Goal: Transaction & Acquisition: Purchase product/service

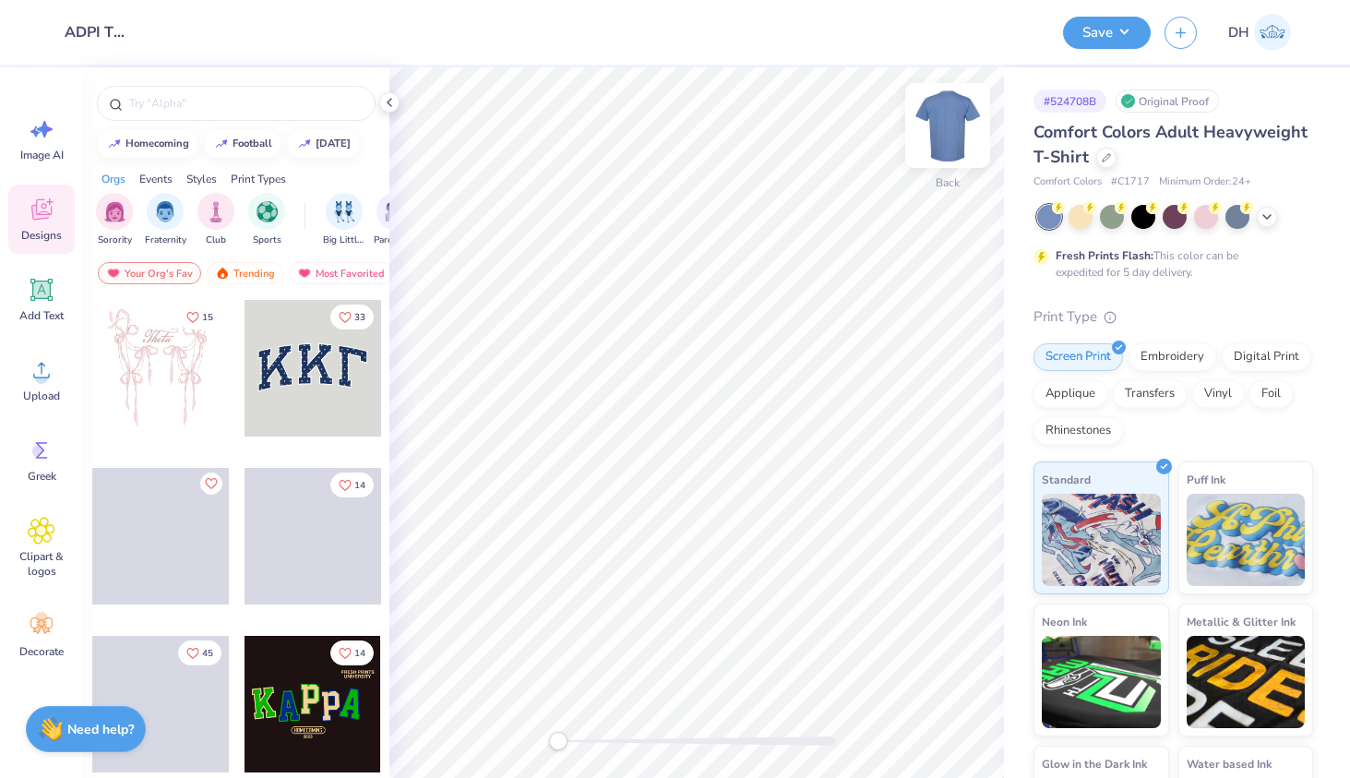
click at [966, 138] on div at bounding box center [947, 125] width 85 height 85
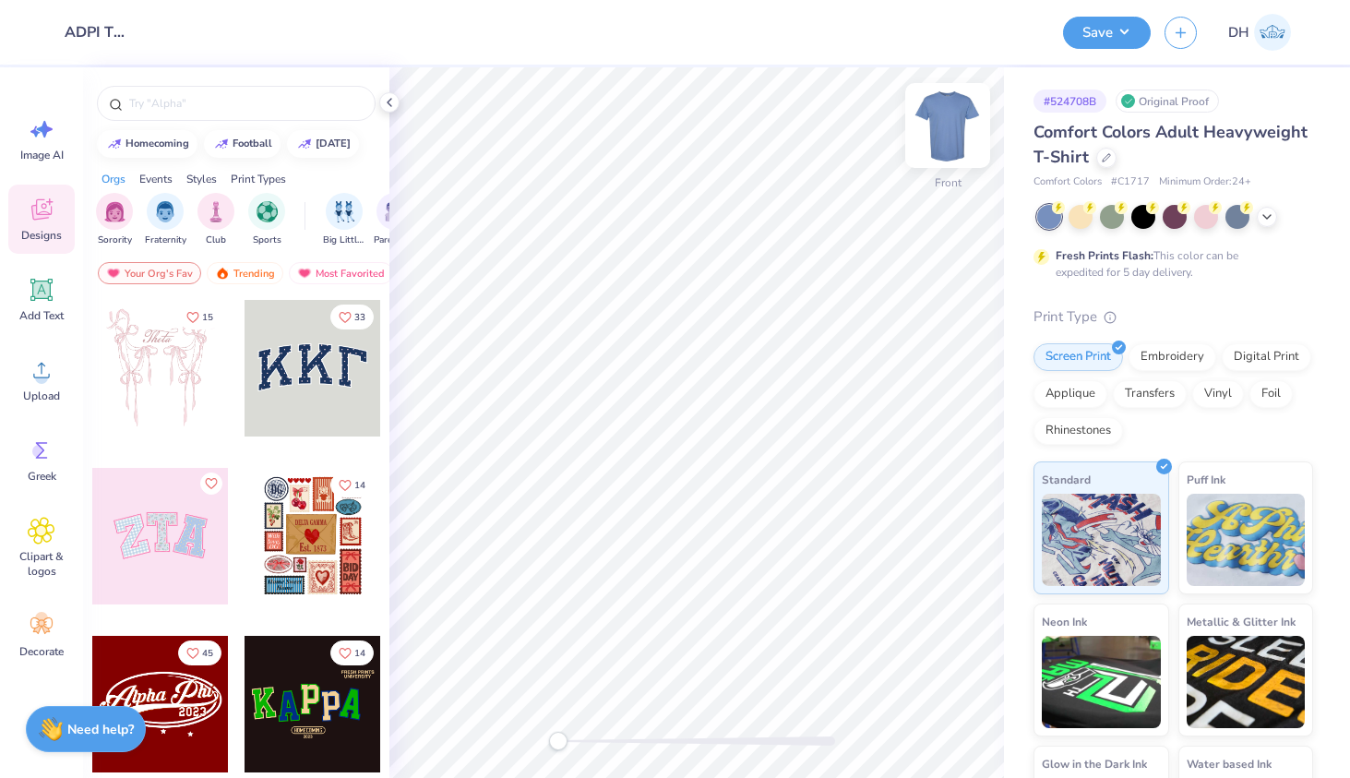
click at [946, 133] on img at bounding box center [948, 126] width 74 height 74
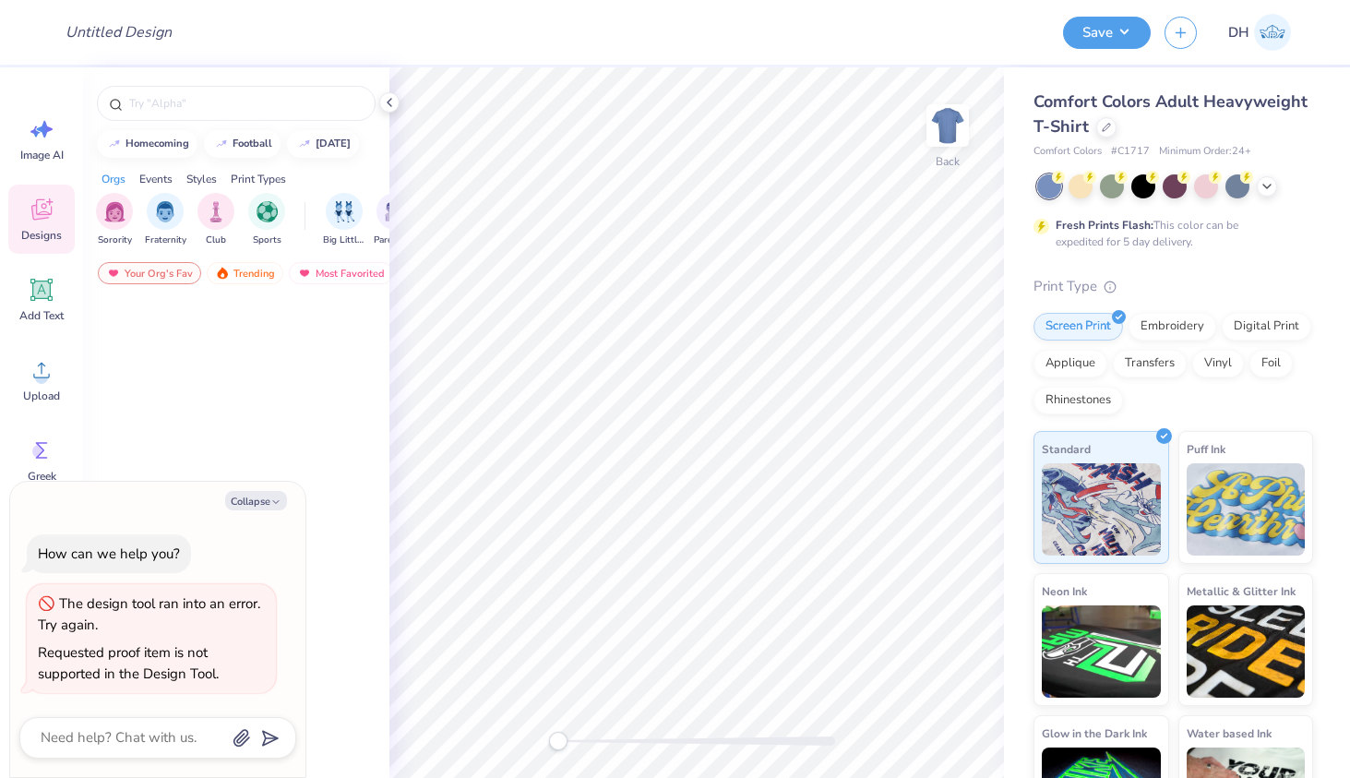
type textarea "x"
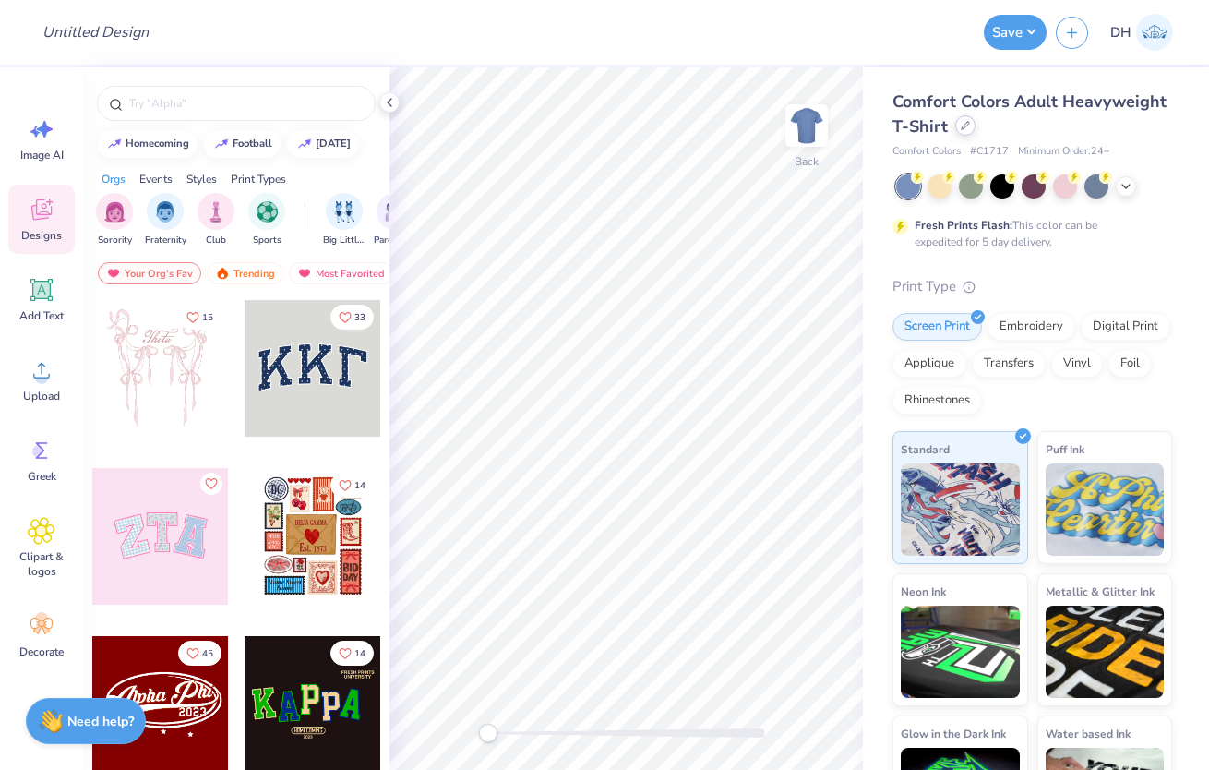
click at [969, 124] on div at bounding box center [965, 125] width 20 height 20
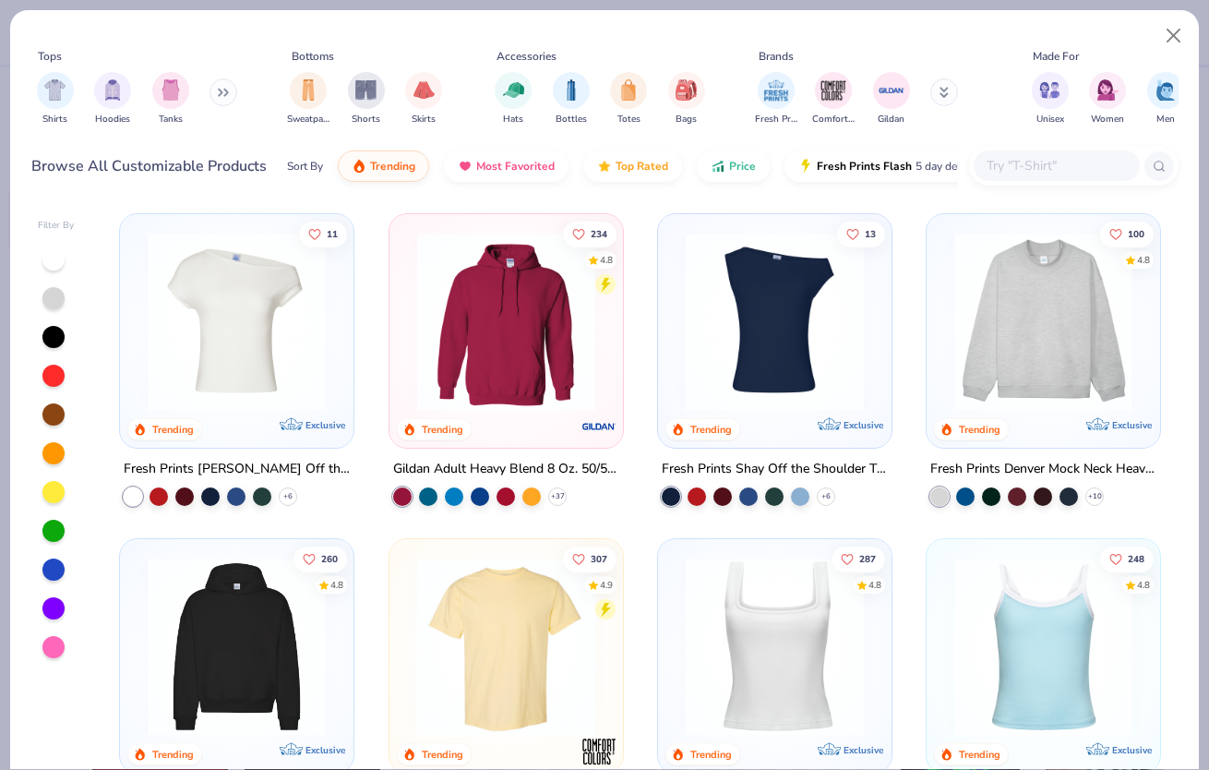
click at [300, 617] on img at bounding box center [236, 646] width 197 height 178
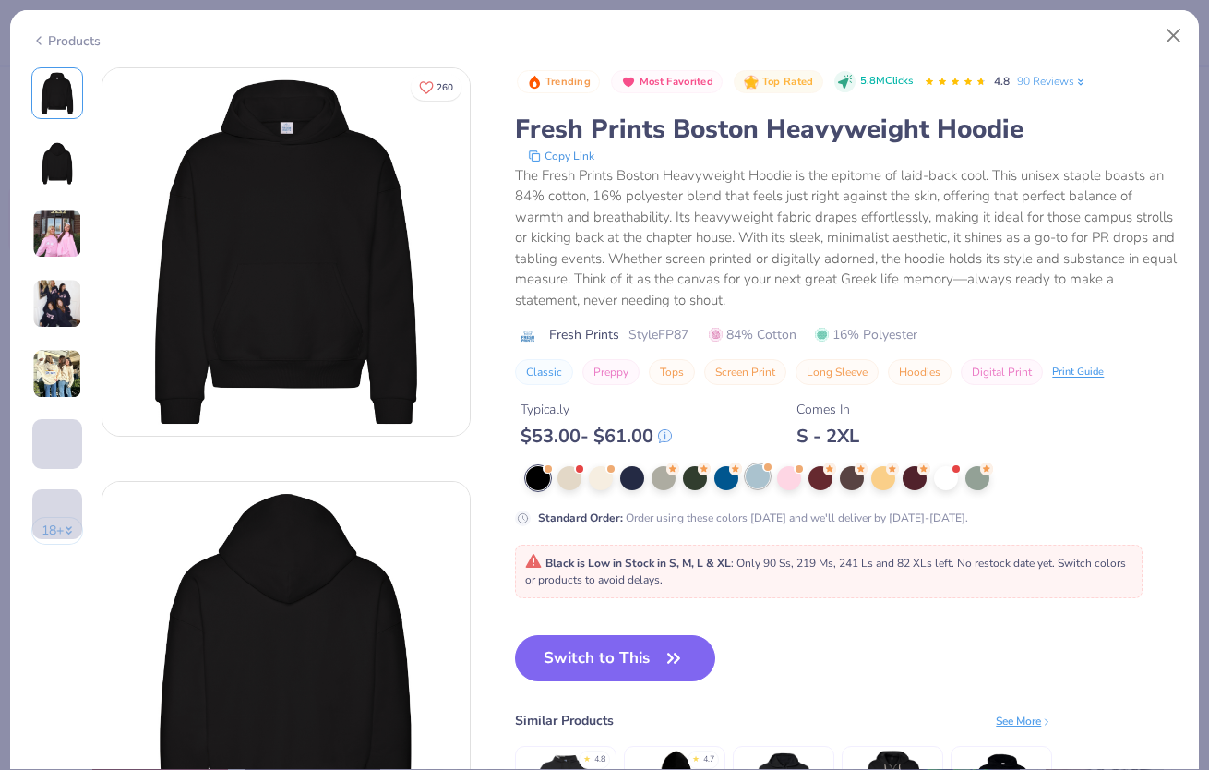
click at [757, 470] on div at bounding box center [758, 476] width 24 height 24
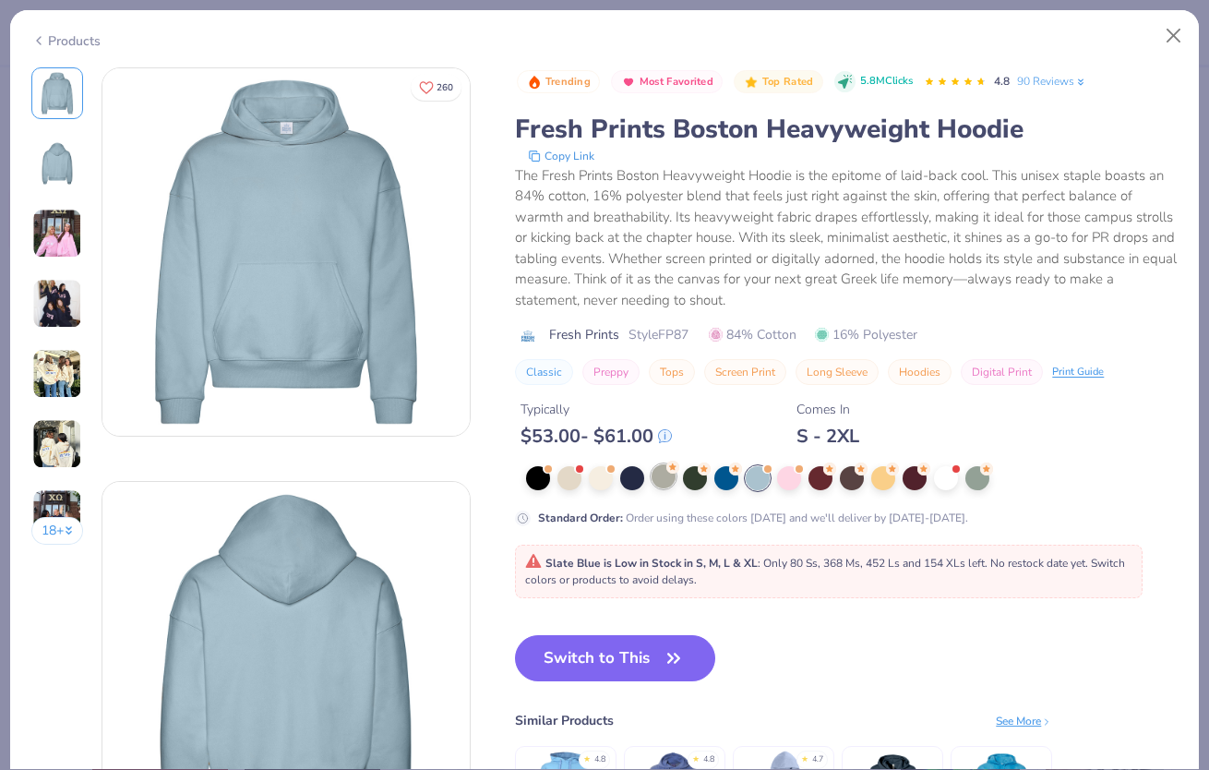
click at [662, 477] on div at bounding box center [664, 476] width 24 height 24
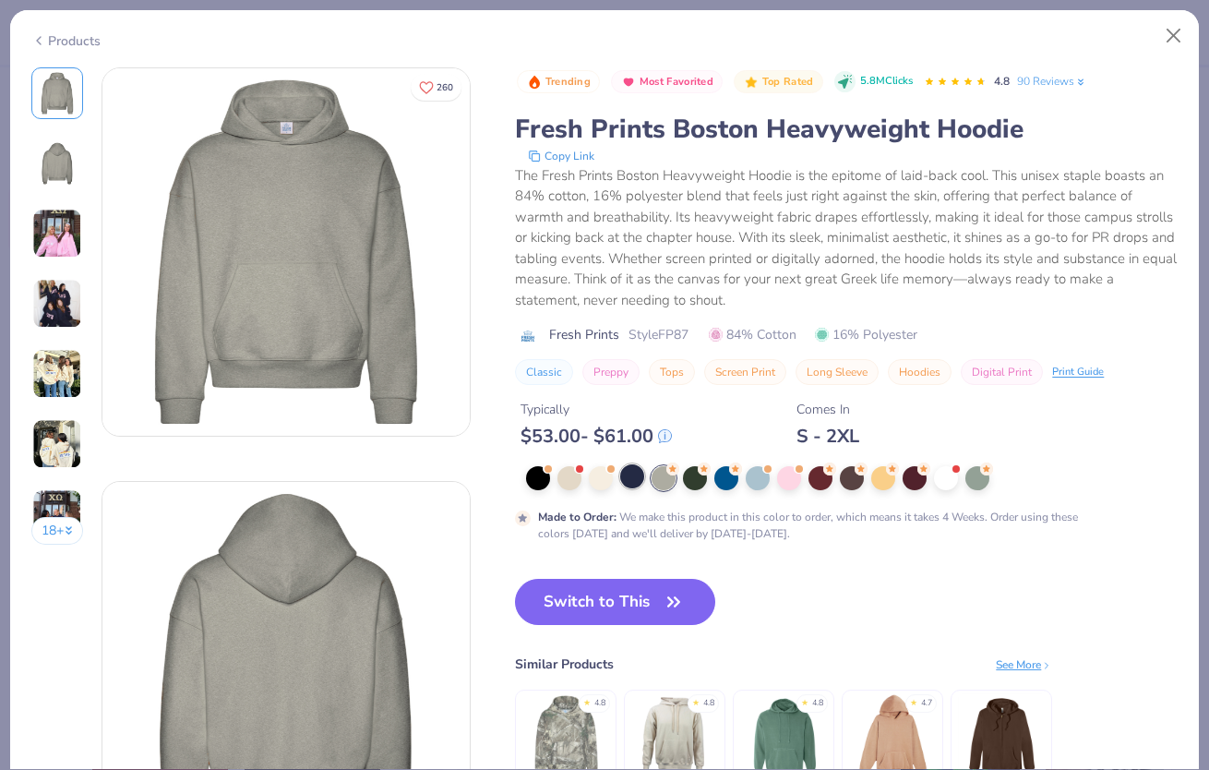
click at [642, 478] on div at bounding box center [632, 476] width 24 height 24
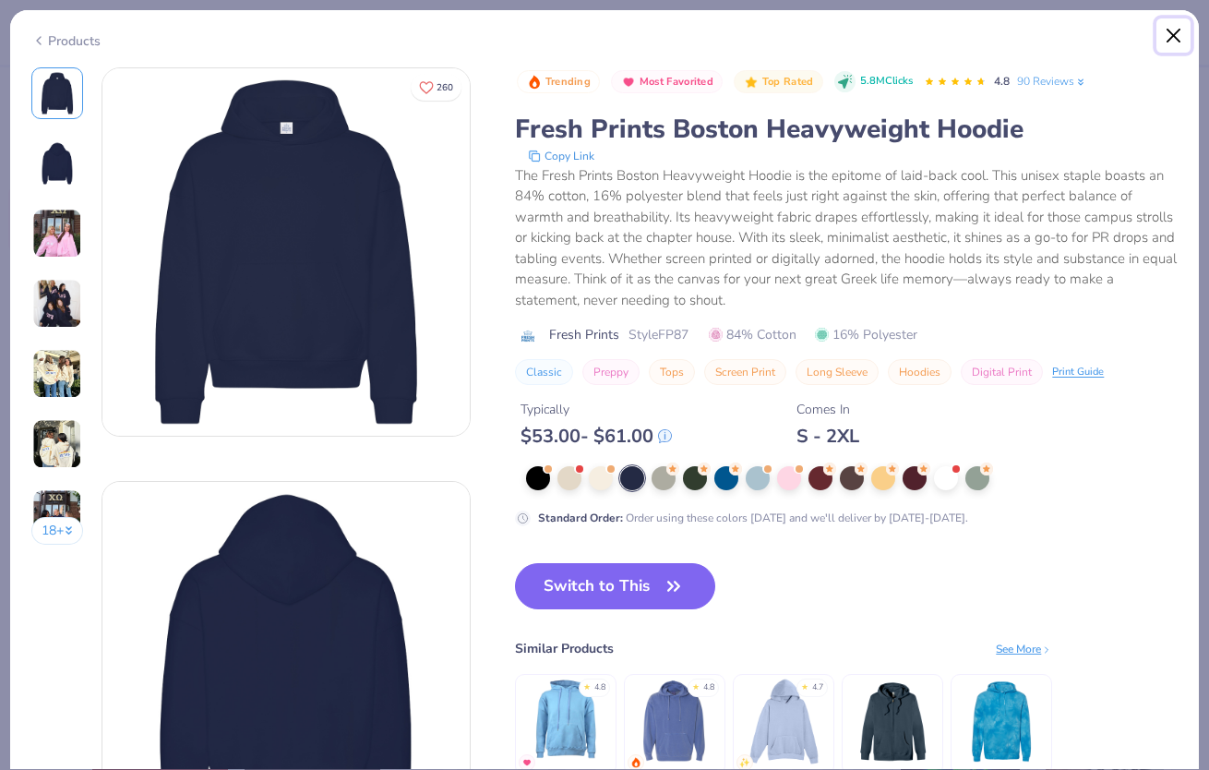
click at [1160, 48] on button "Close" at bounding box center [1173, 35] width 35 height 35
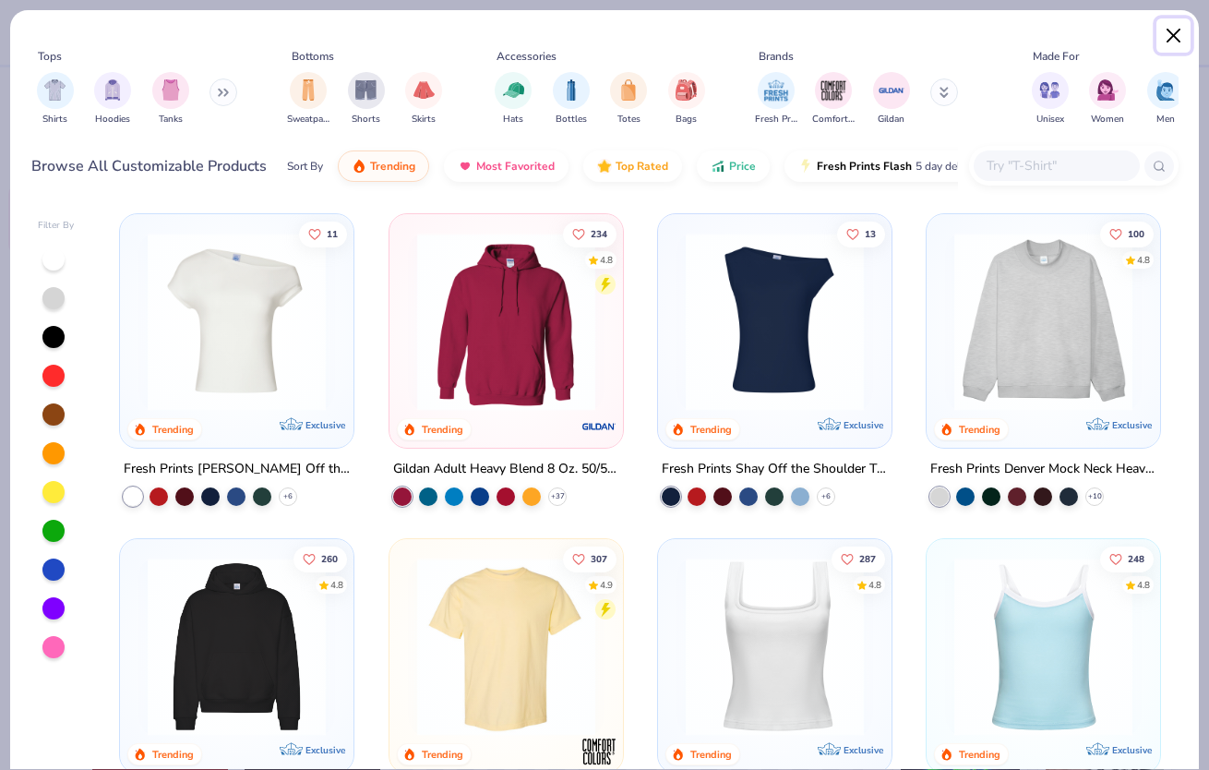
click at [1170, 30] on button "Close" at bounding box center [1173, 35] width 35 height 35
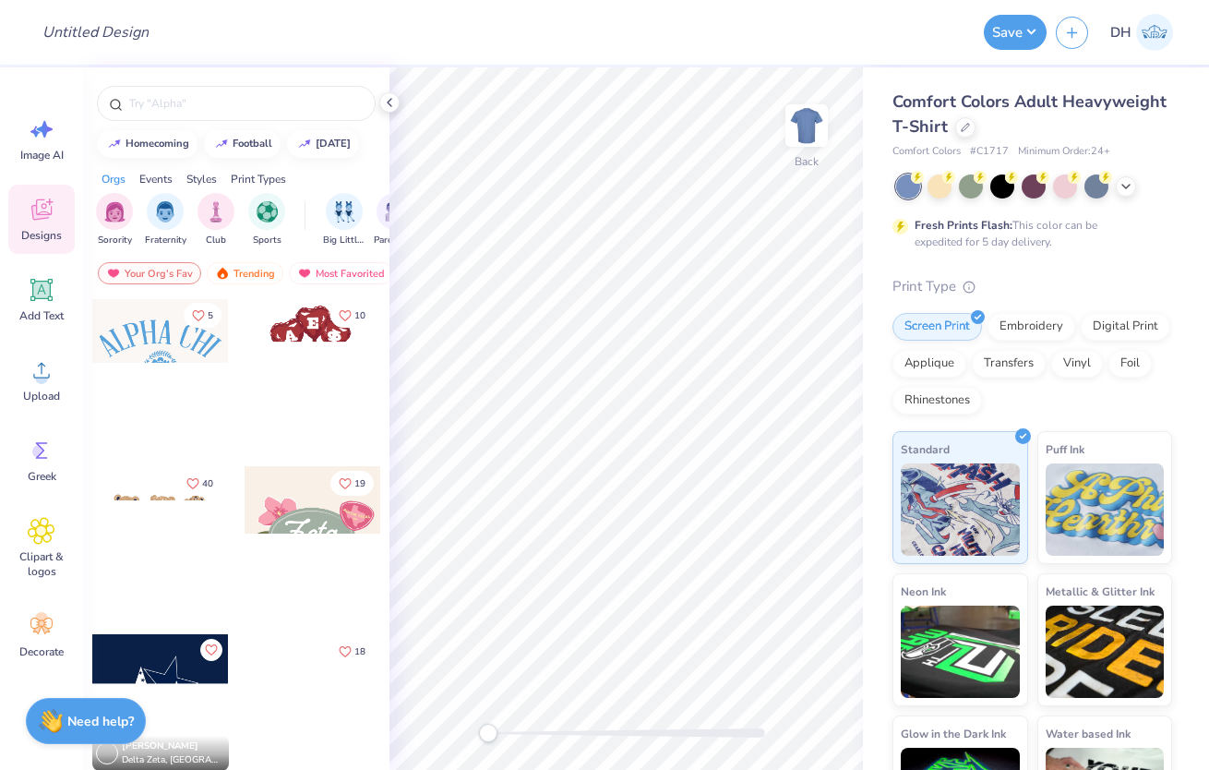
scroll to position [675, 0]
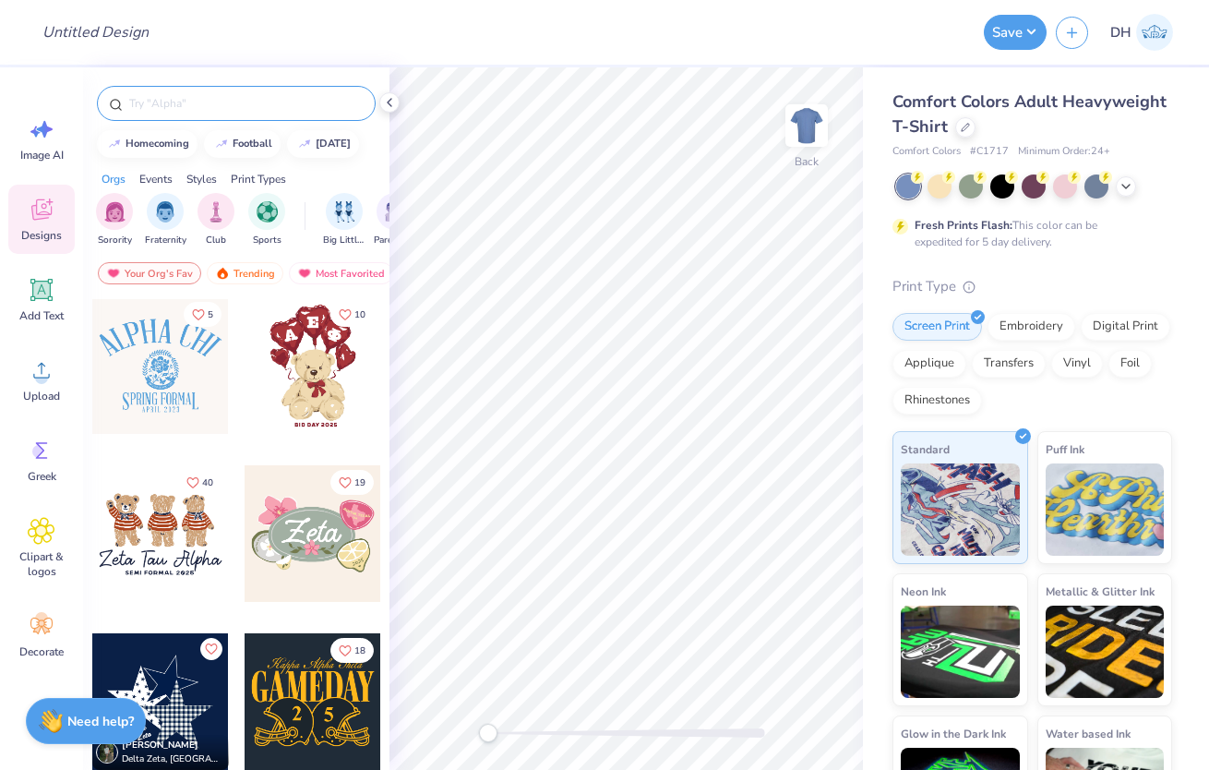
click at [235, 109] on input "text" at bounding box center [245, 103] width 236 height 18
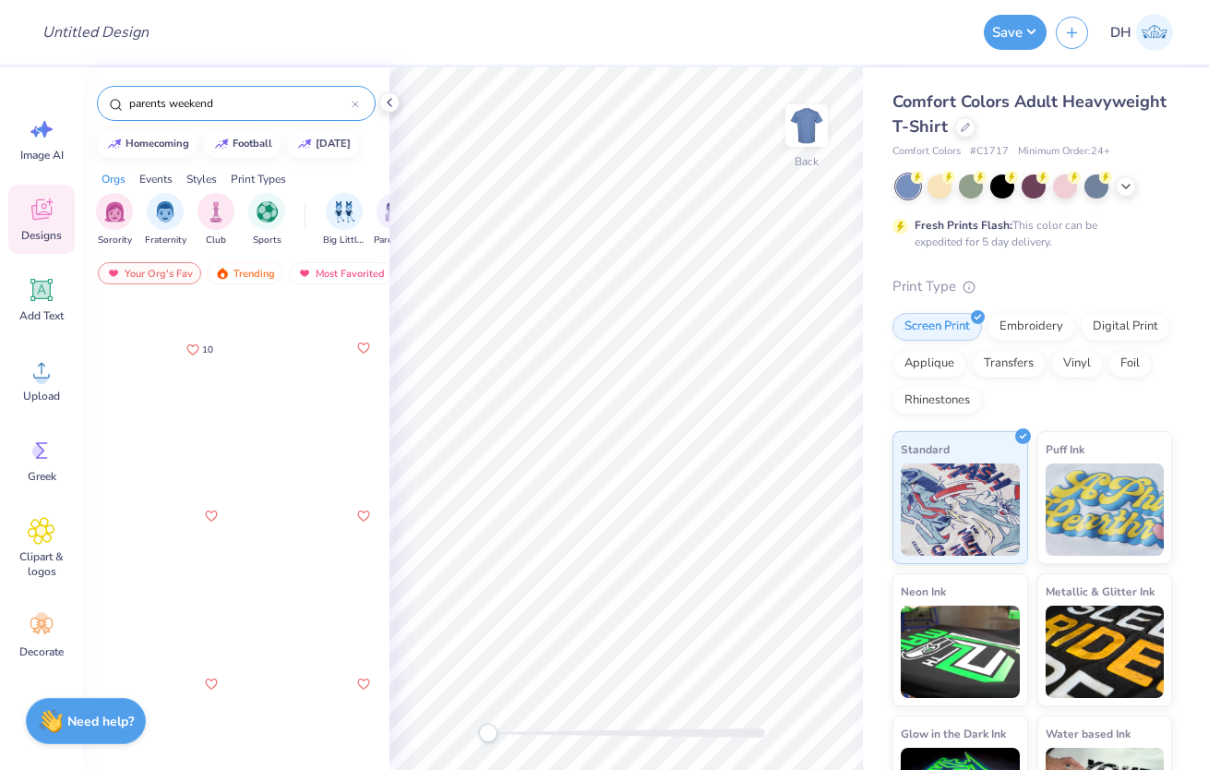
scroll to position [977, 0]
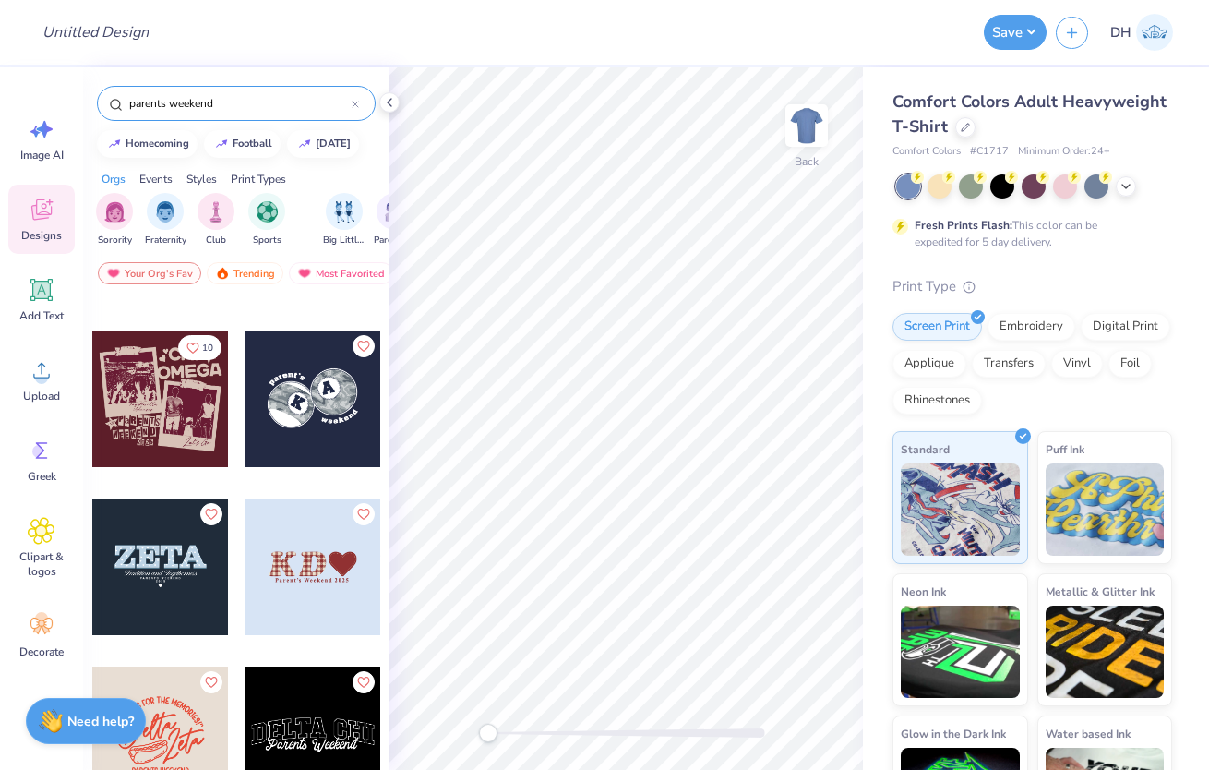
type input "parents weekend"
click at [311, 416] on div at bounding box center [313, 398] width 137 height 137
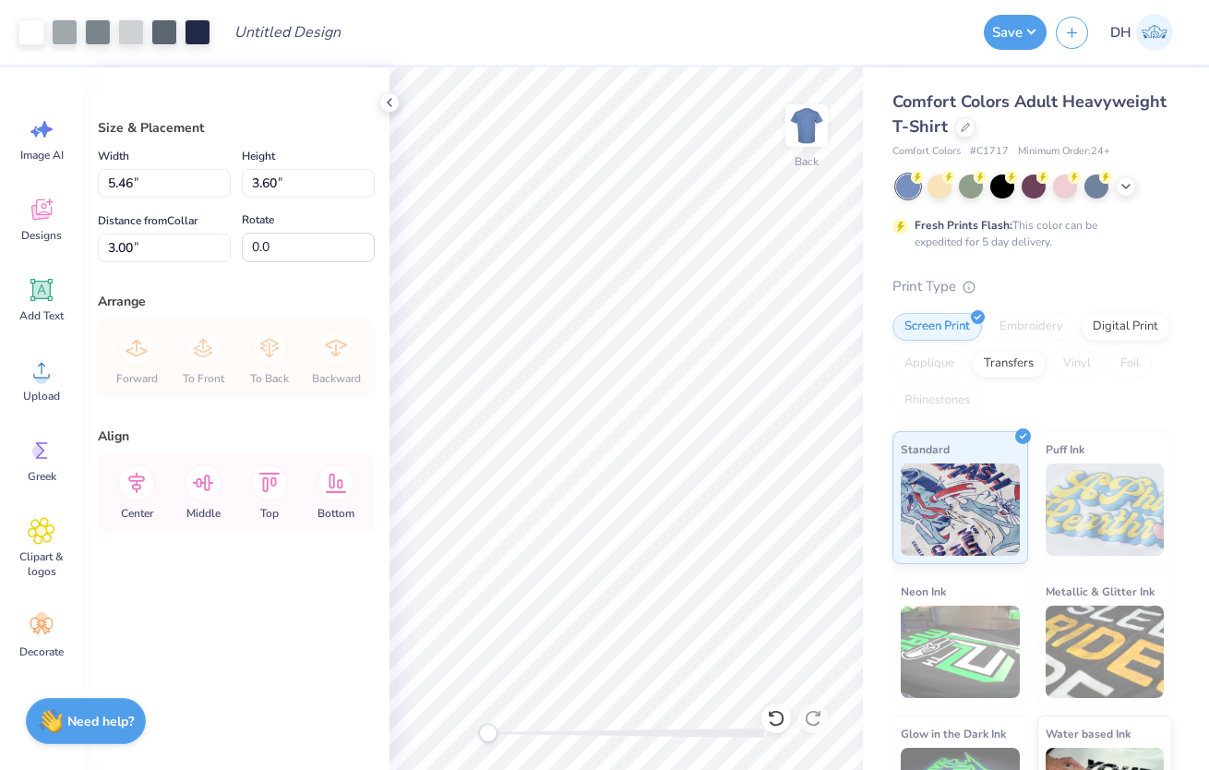
click at [960, 137] on div "Comfort Colors Adult Heavyweight T-Shirt" at bounding box center [1033, 115] width 280 height 50
click at [965, 131] on div at bounding box center [965, 125] width 20 height 20
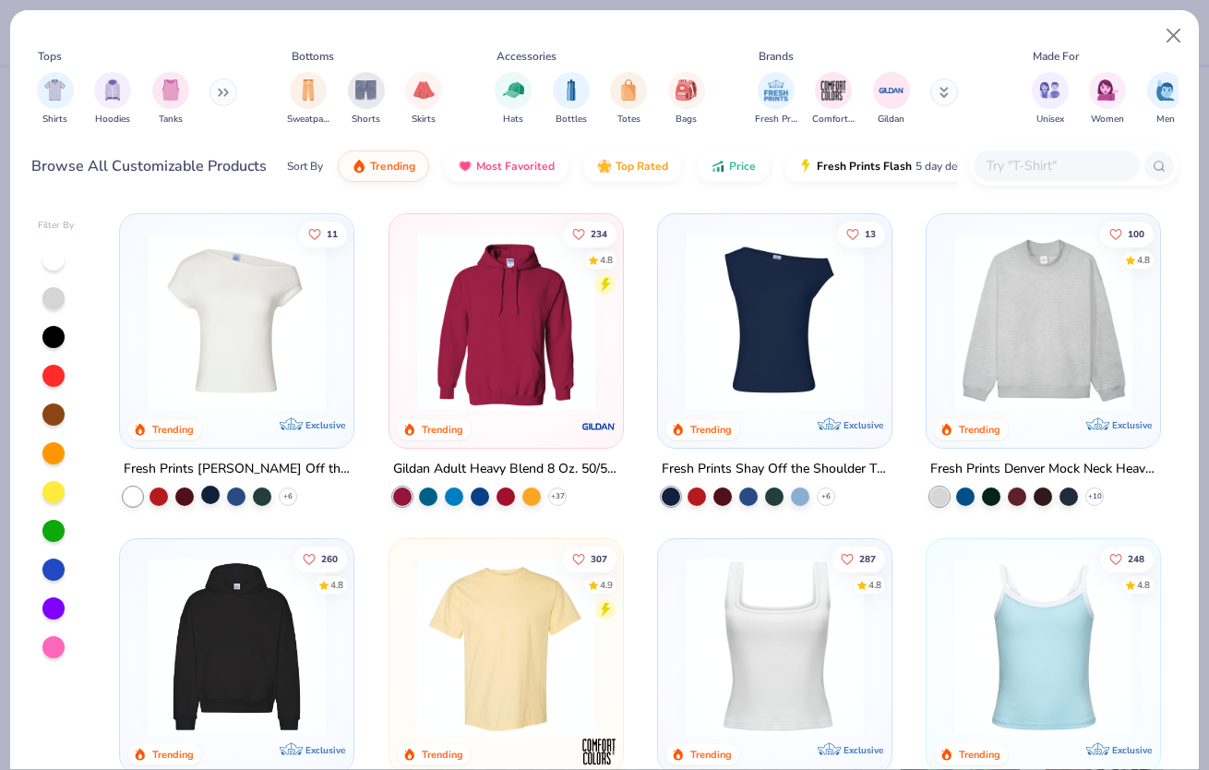
click at [212, 497] on div at bounding box center [210, 494] width 18 height 18
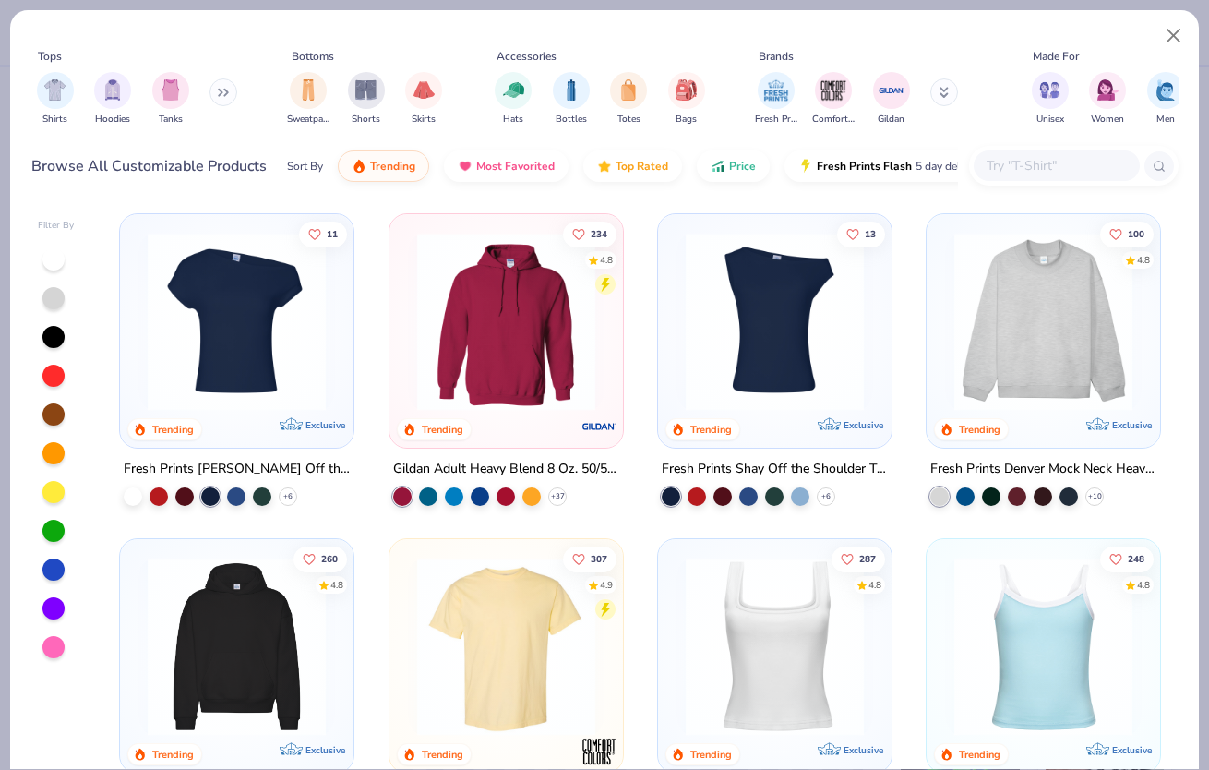
click at [264, 310] on img at bounding box center [236, 322] width 197 height 178
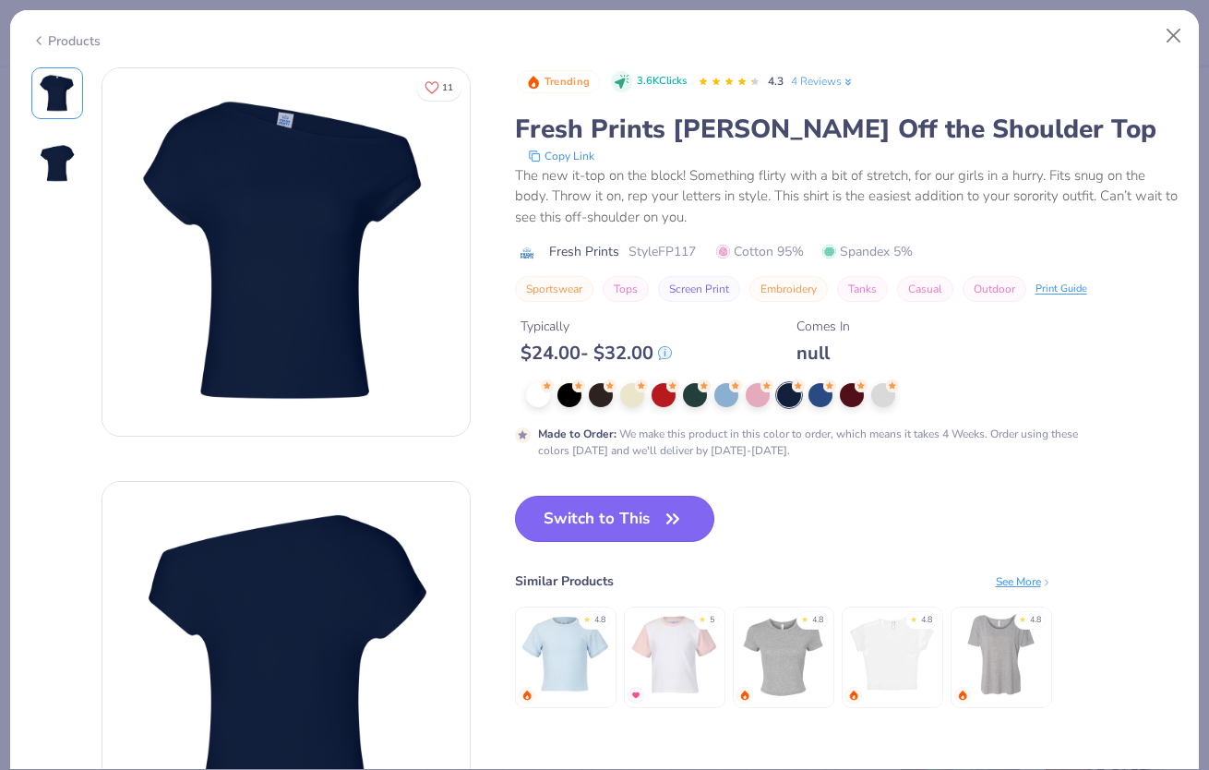
click at [630, 512] on button "Switch to This" at bounding box center [615, 519] width 200 height 46
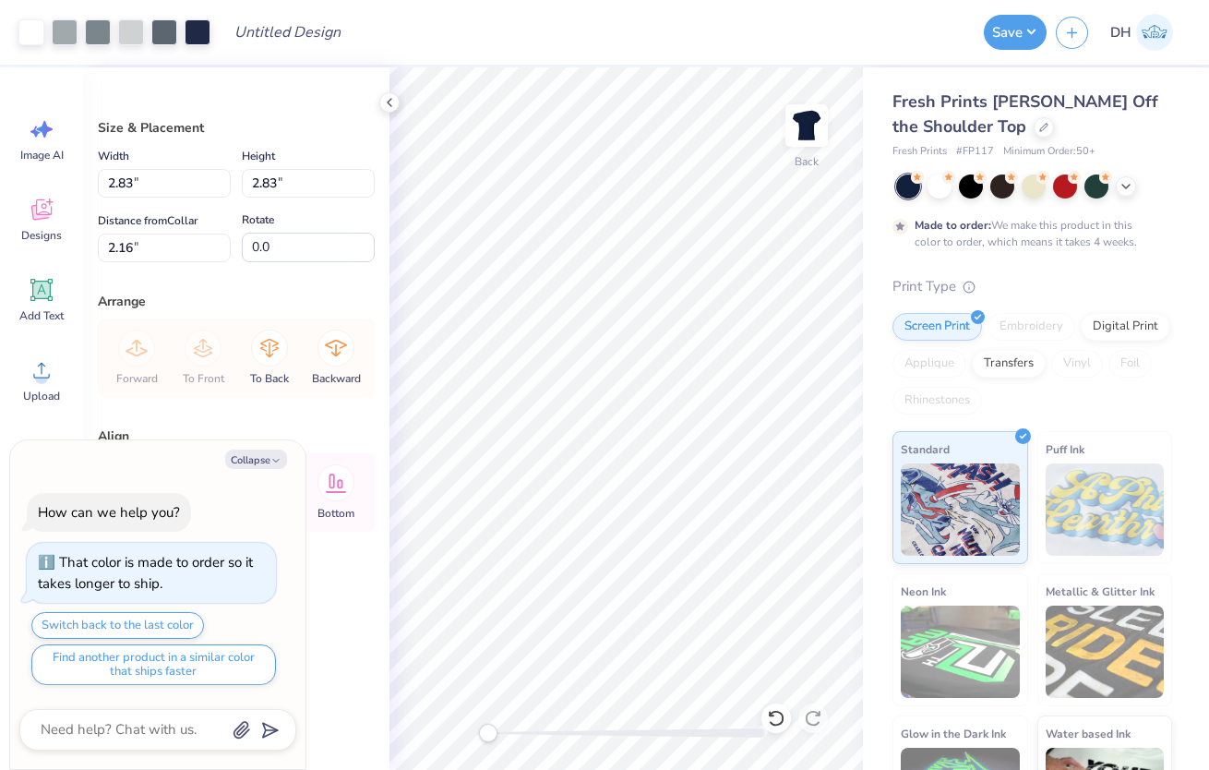
type textarea "x"
type input "1.58"
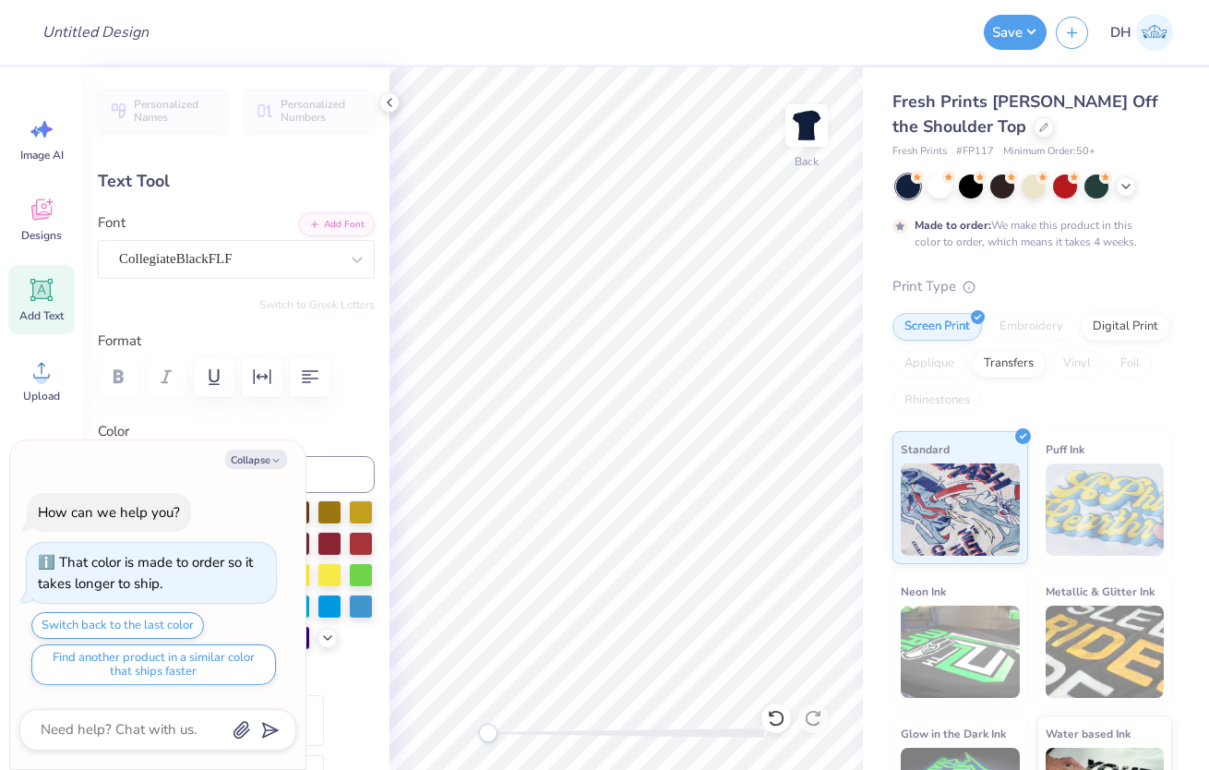
type textarea "x"
type textarea "G"
type textarea "x"
type input "0.0"
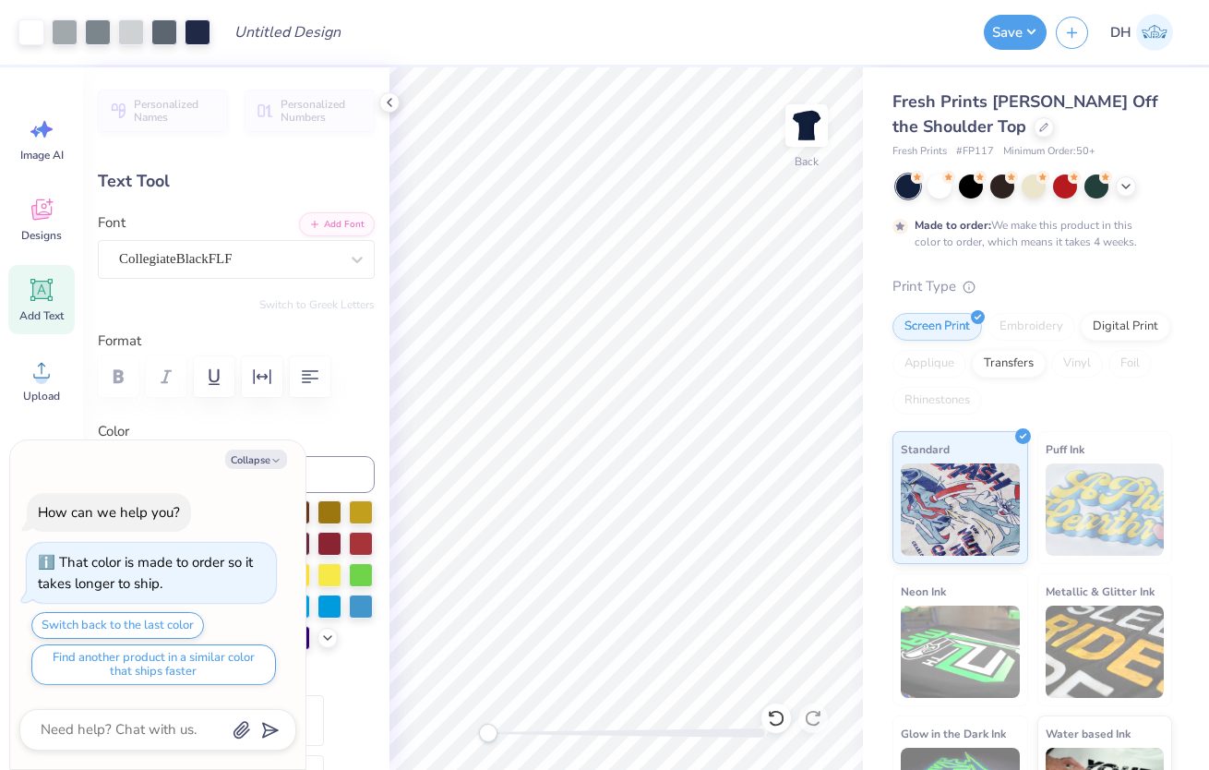
type textarea "x"
type input "0.95"
type input "0.98"
type input "2.38"
type input "27.8"
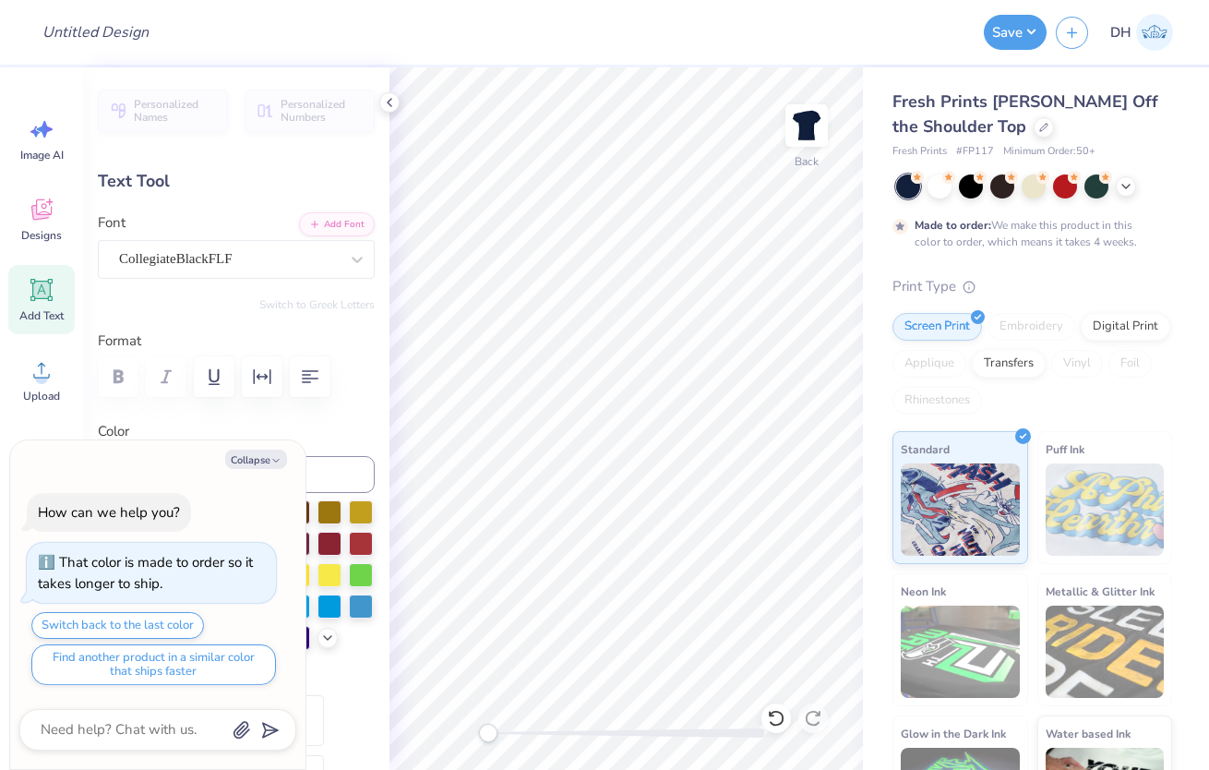
type textarea "x"
type textarea "G"
type textarea "x"
type input "0.0"
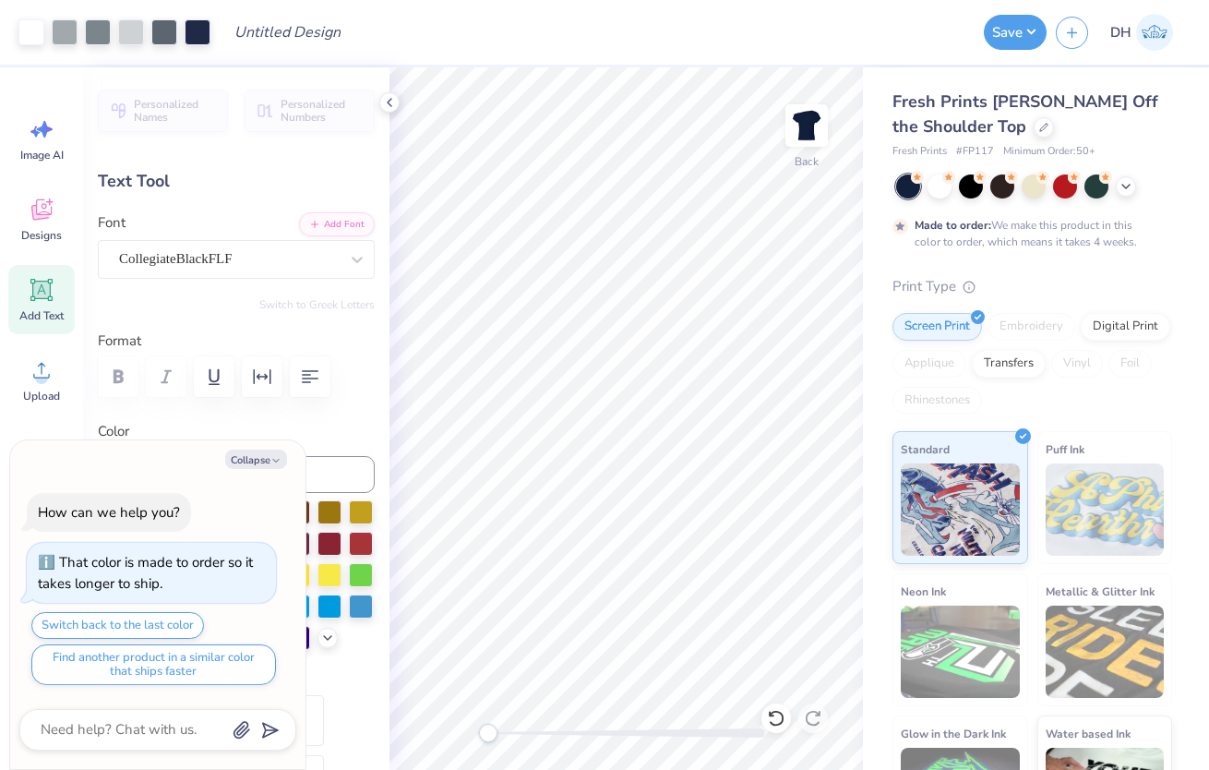
type textarea "x"
type input "2.21"
type input "0.86"
type input "3.86"
type input "-13.7"
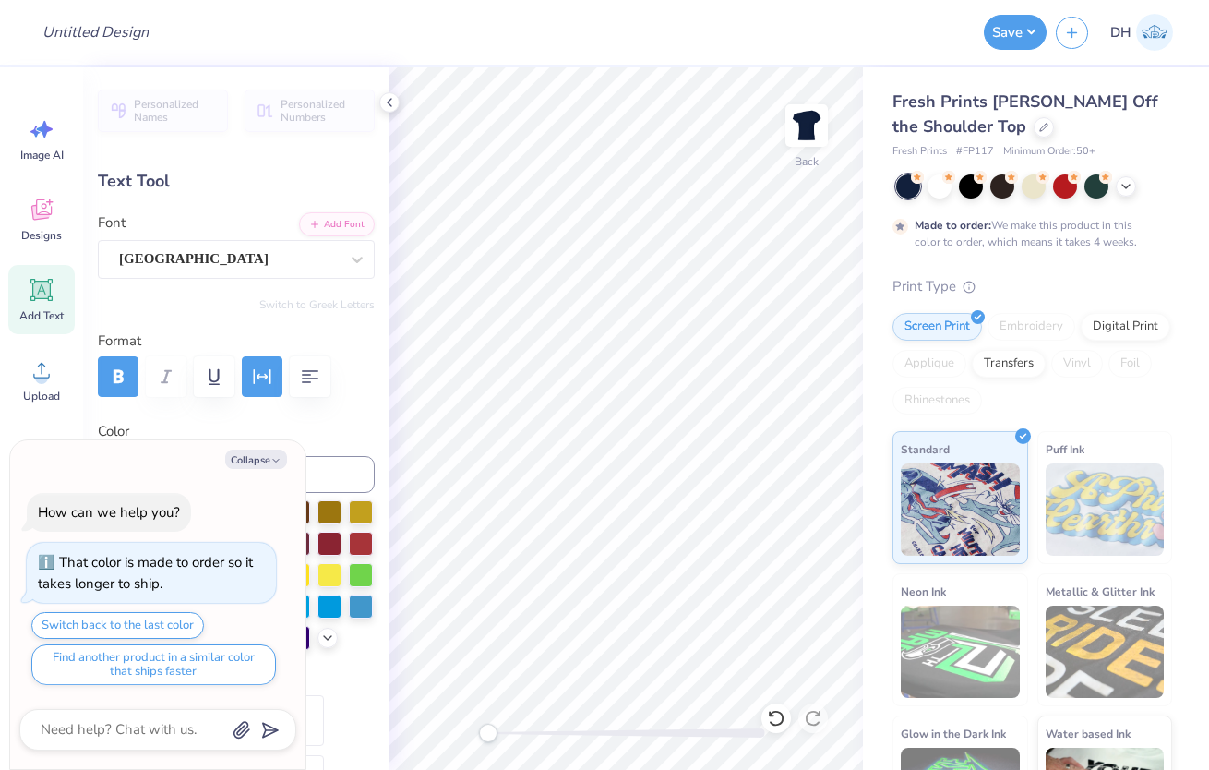
type textarea "x"
type input "0.0"
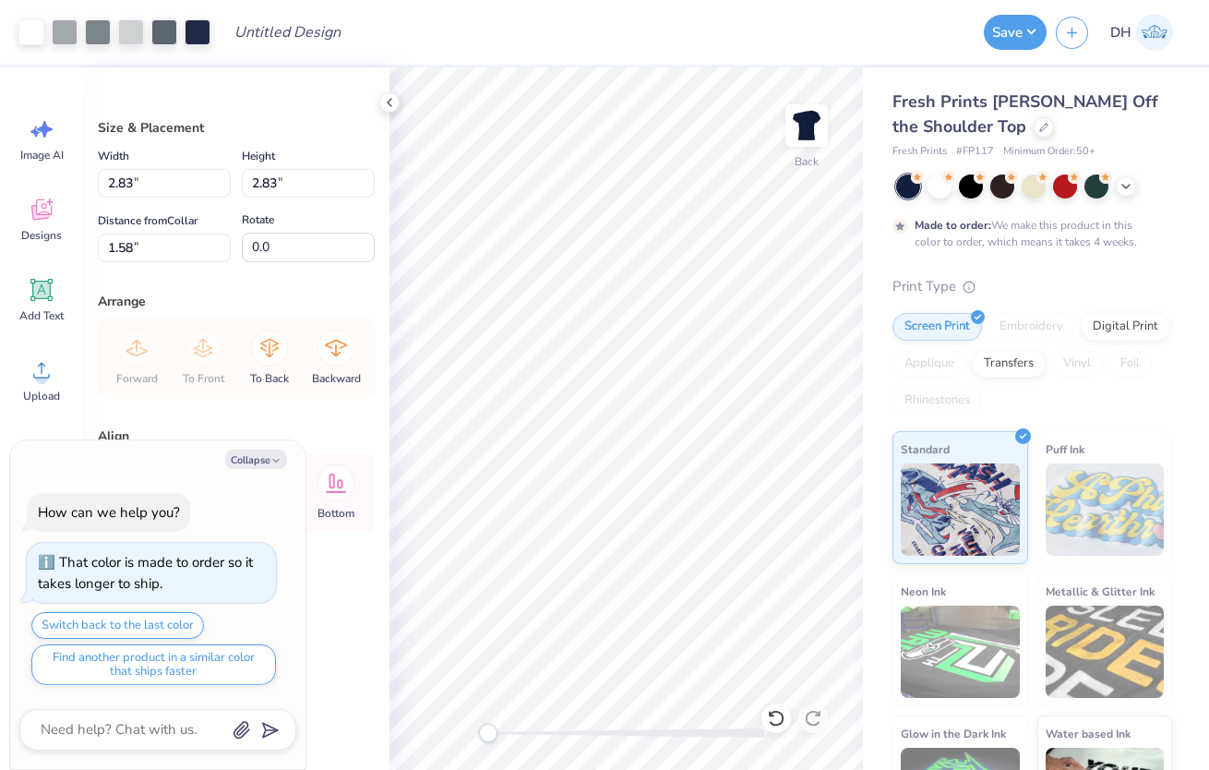
type textarea "x"
type input "1.98"
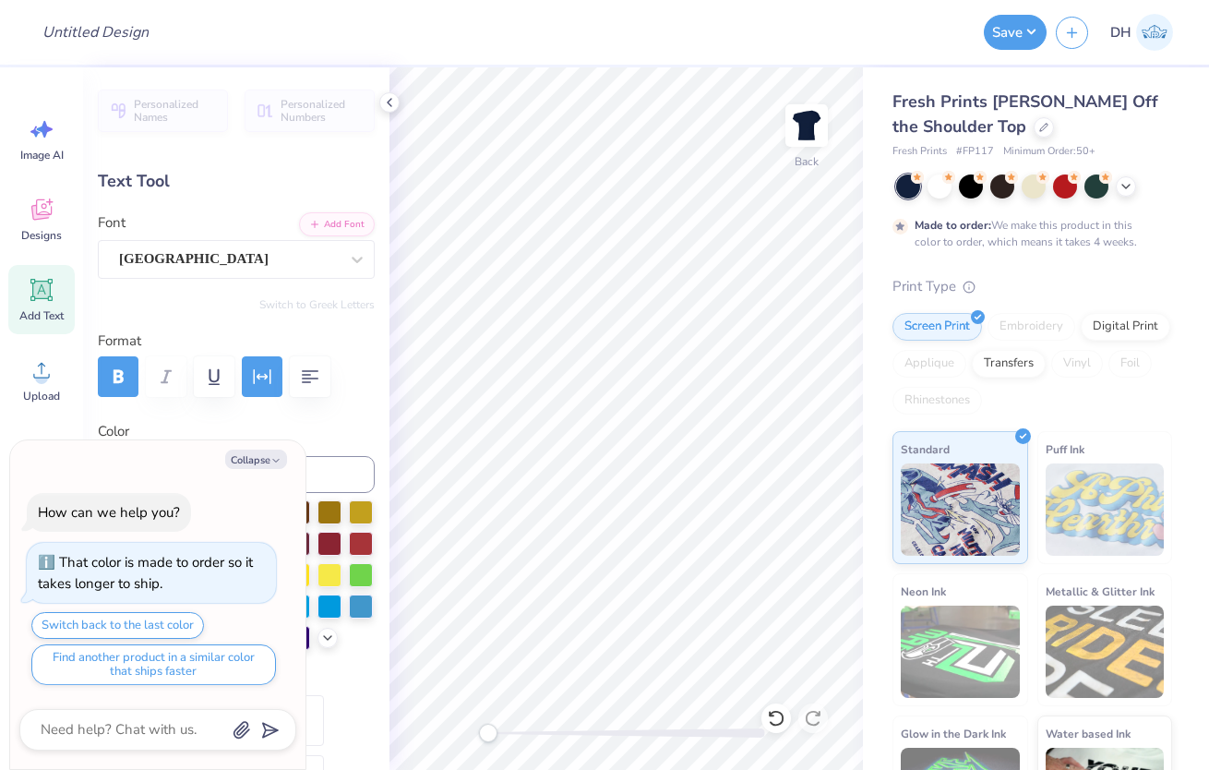
type textarea "x"
type input "0.0"
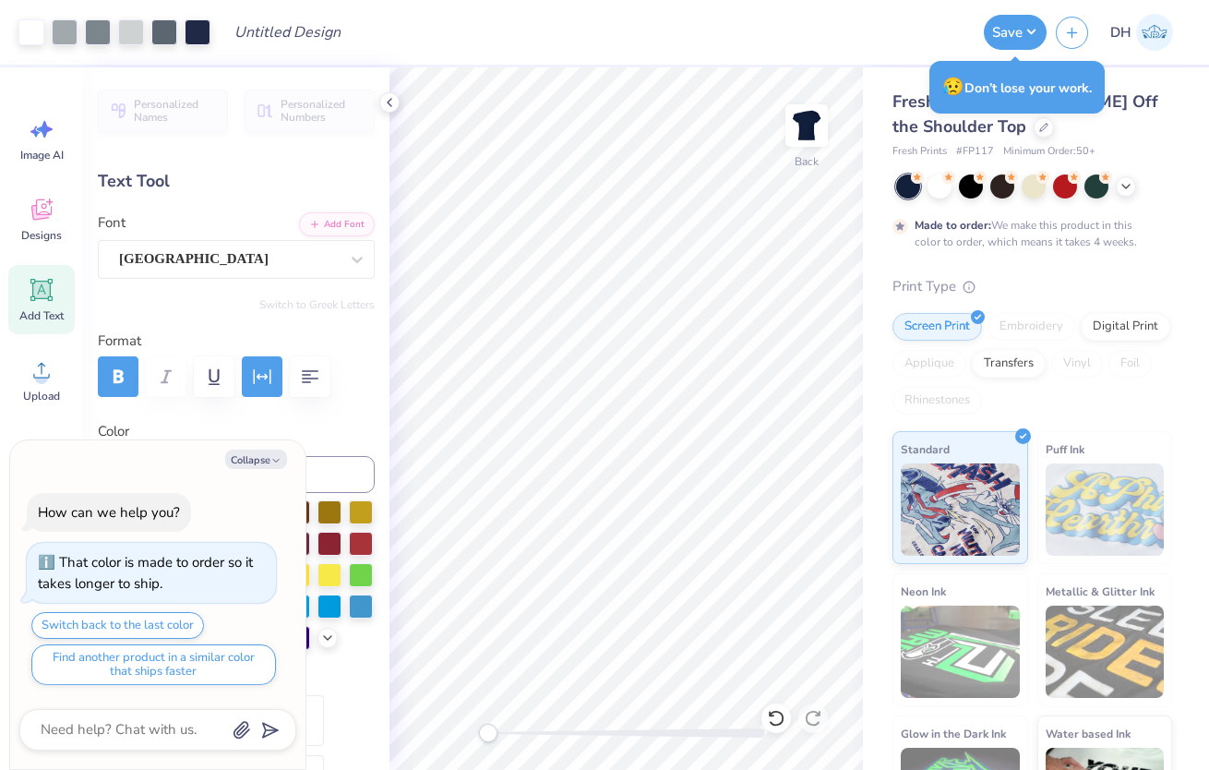
type textarea "x"
